Goal: Entertainment & Leisure: Browse casually

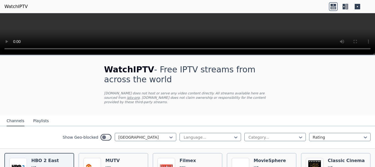
scroll to position [54, 0]
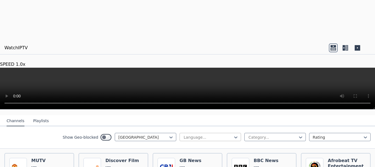
click at [188, 134] on div at bounding box center [208, 136] width 50 height 5
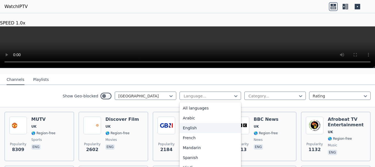
click at [194, 123] on div "English" at bounding box center [210, 128] width 61 height 10
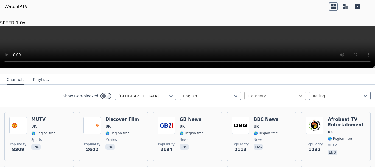
click at [298, 93] on icon at bounding box center [300, 95] width 5 height 5
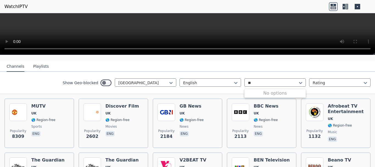
type input "*"
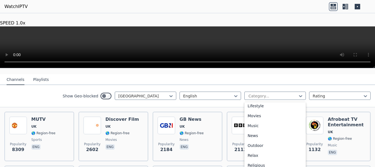
scroll to position [142, 0]
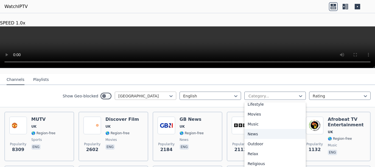
click at [171, 91] on div "[GEOGRAPHIC_DATA]" at bounding box center [145, 95] width 61 height 8
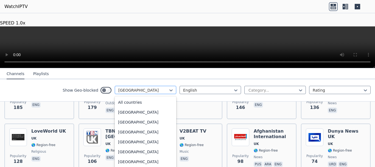
scroll to position [1864, 0]
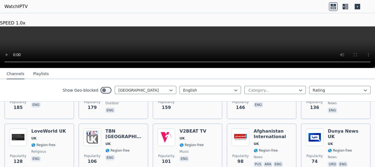
click at [233, 68] on nav "Channels Playlists" at bounding box center [187, 73] width 375 height 11
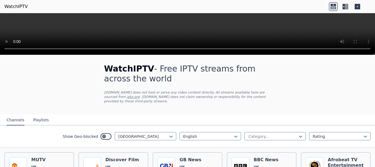
scroll to position [0, 0]
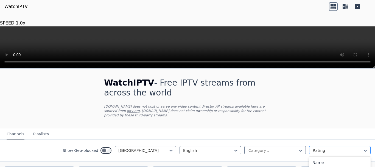
click at [318, 147] on div at bounding box center [338, 149] width 50 height 5
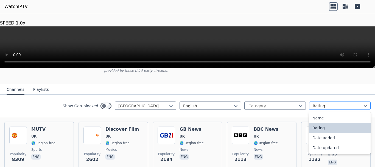
scroll to position [43, 0]
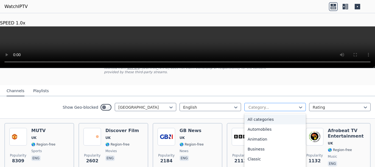
click at [288, 104] on div at bounding box center [273, 106] width 50 height 5
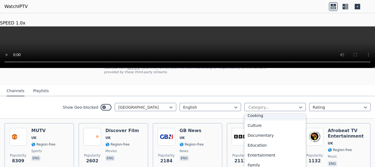
scroll to position [71, 0]
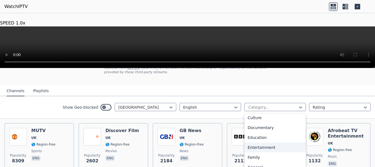
click at [261, 142] on div "Entertainment" at bounding box center [274, 147] width 61 height 10
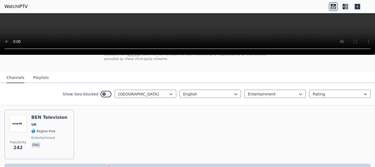
scroll to position [54, 0]
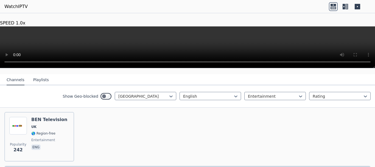
click at [264, 85] on div "Show Geo-blocked [GEOGRAPHIC_DATA] English option Entertainment, selected. Ente…" at bounding box center [187, 96] width 375 height 22
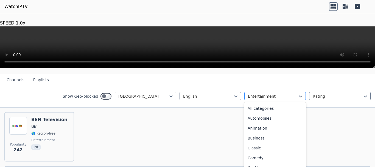
click at [262, 93] on div at bounding box center [273, 95] width 50 height 5
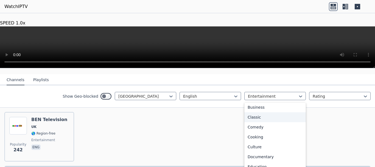
click at [251, 112] on div "Classic" at bounding box center [274, 117] width 61 height 10
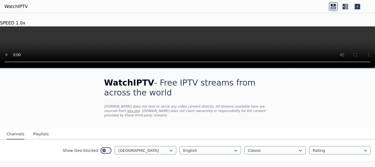
scroll to position [5, 0]
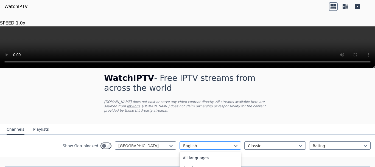
click at [194, 143] on div at bounding box center [208, 145] width 50 height 5
click at [254, 141] on div "Classic" at bounding box center [274, 145] width 61 height 8
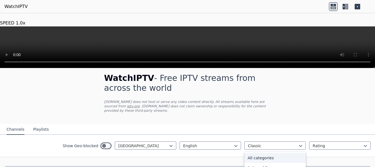
click at [252, 153] on div "All categories" at bounding box center [274, 158] width 61 height 10
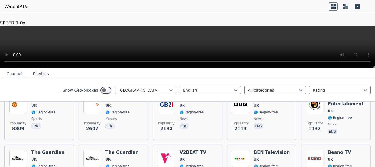
scroll to position [75, 0]
click at [142, 87] on div at bounding box center [143, 89] width 50 height 5
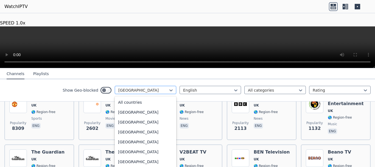
scroll to position [1864, 0]
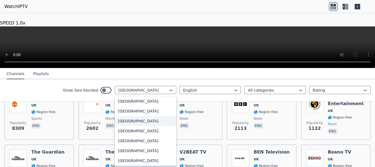
click at [133, 116] on div "[GEOGRAPHIC_DATA]" at bounding box center [145, 121] width 61 height 10
